Goal: Information Seeking & Learning: Learn about a topic

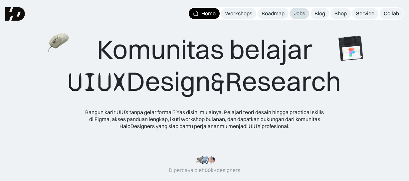
click at [297, 11] on div "Jobs" at bounding box center [299, 13] width 11 height 7
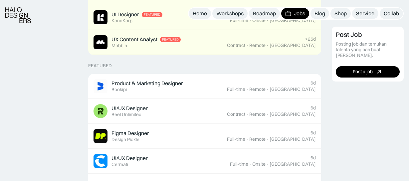
scroll to position [217, 0]
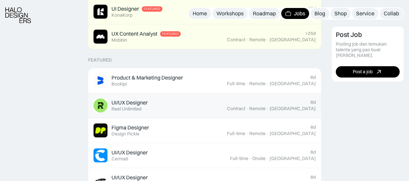
click at [169, 101] on div "UI/UX Designer Featured Reel Unlimited" at bounding box center [159, 105] width 133 height 14
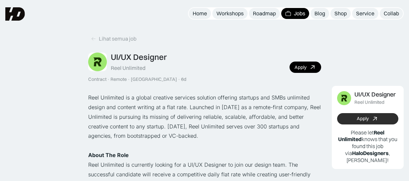
click at [354, 121] on link "Apply" at bounding box center [368, 118] width 62 height 11
click at [116, 41] on div "Lihat semua job" at bounding box center [118, 38] width 38 height 7
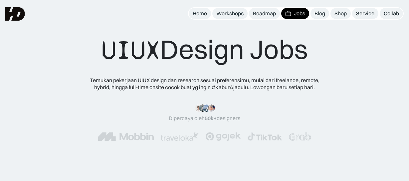
click at [83, 125] on div "“Siang tim HD, mau ngasih kabar kalo mulai minggu depan udah landing my first j…" at bounding box center [204, 122] width 302 height 37
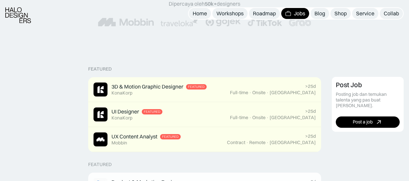
scroll to position [201, 0]
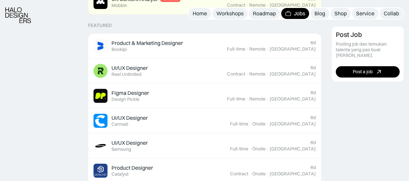
scroll to position [253, 0]
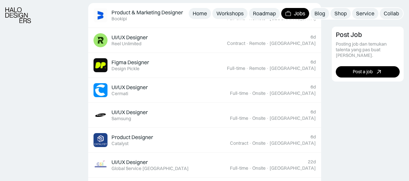
scroll to position [285, 0]
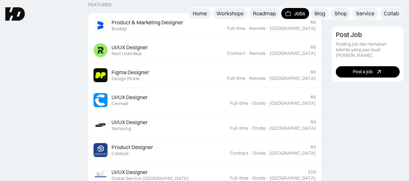
scroll to position [268, 0]
